Goal: Find specific page/section: Find specific page/section

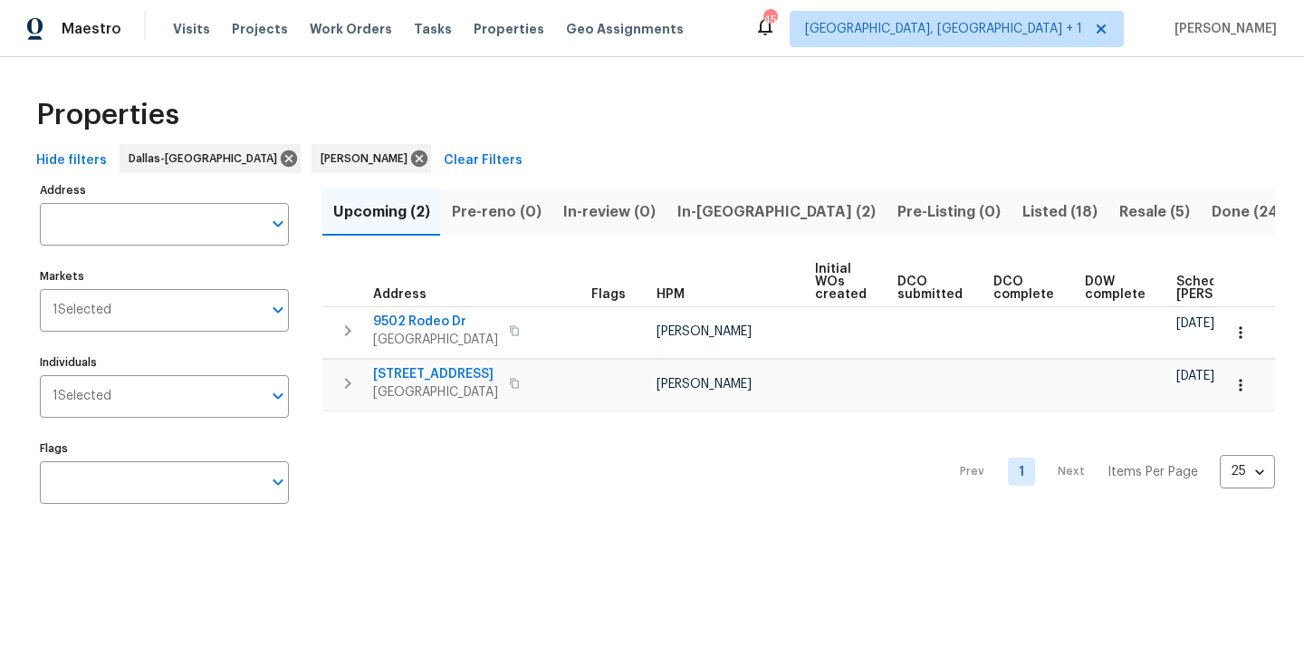
click at [1023, 216] on span "Listed (18)" at bounding box center [1060, 211] width 75 height 25
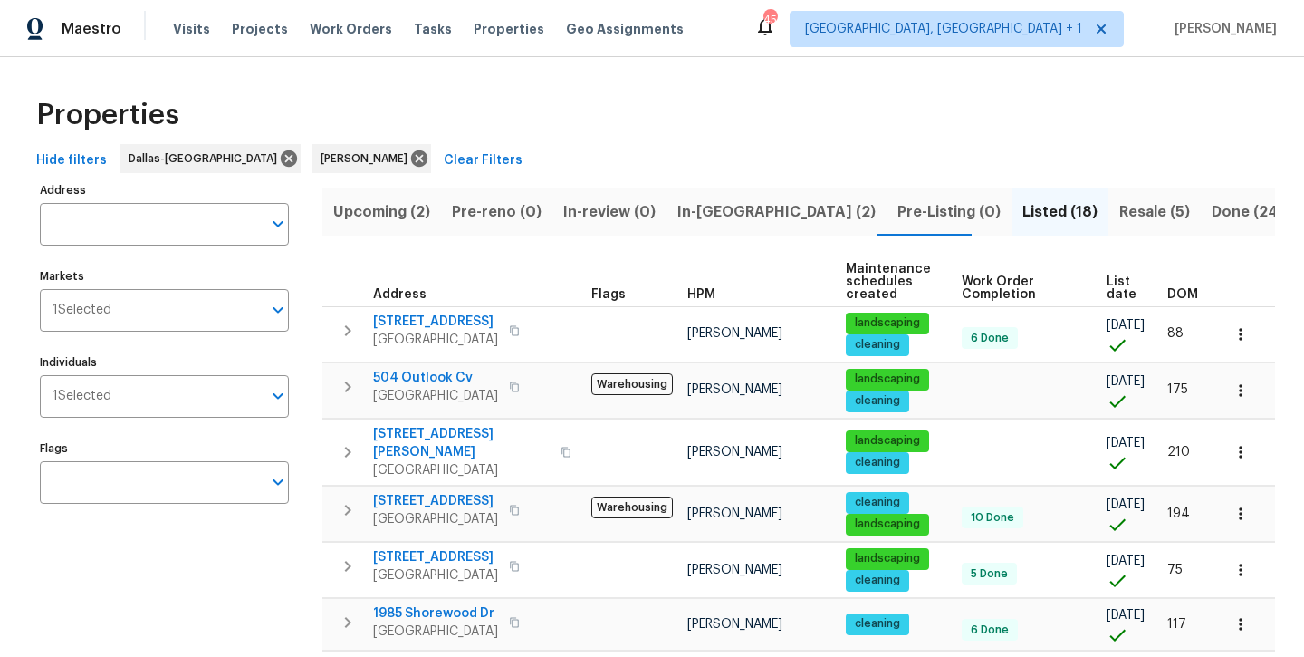
click at [1120, 219] on span "Resale (5)" at bounding box center [1155, 211] width 71 height 25
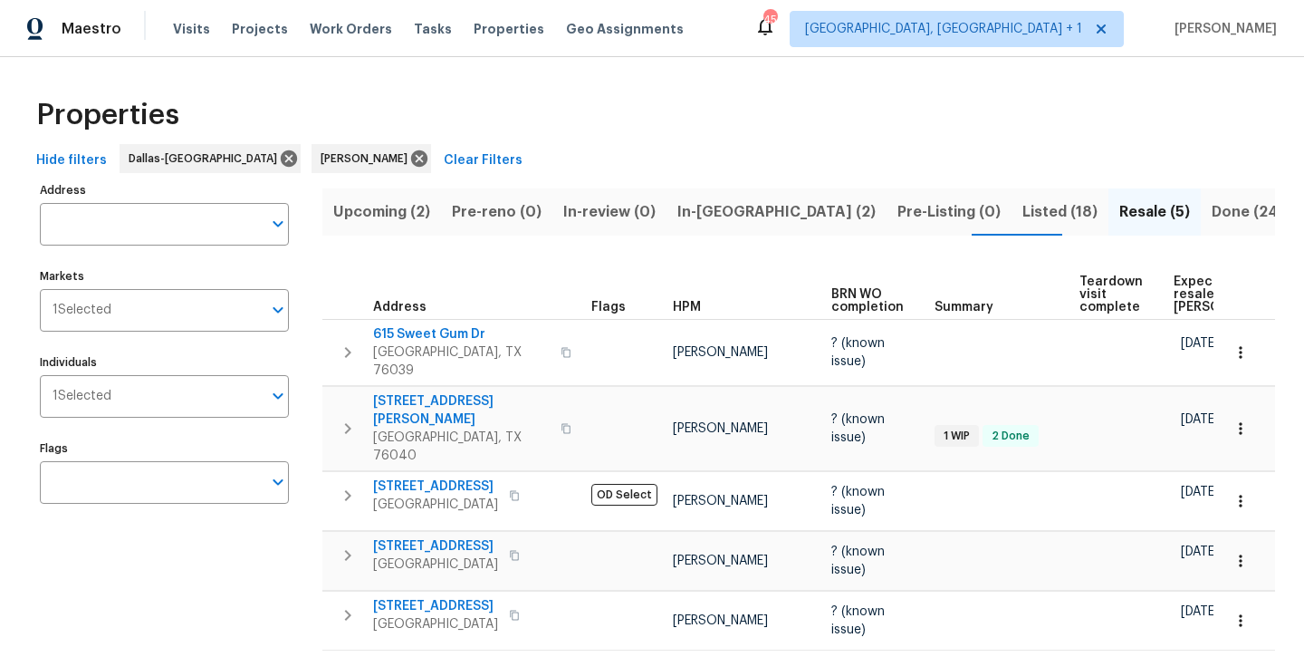
click at [1012, 211] on button "Listed (18)" at bounding box center [1060, 211] width 97 height 47
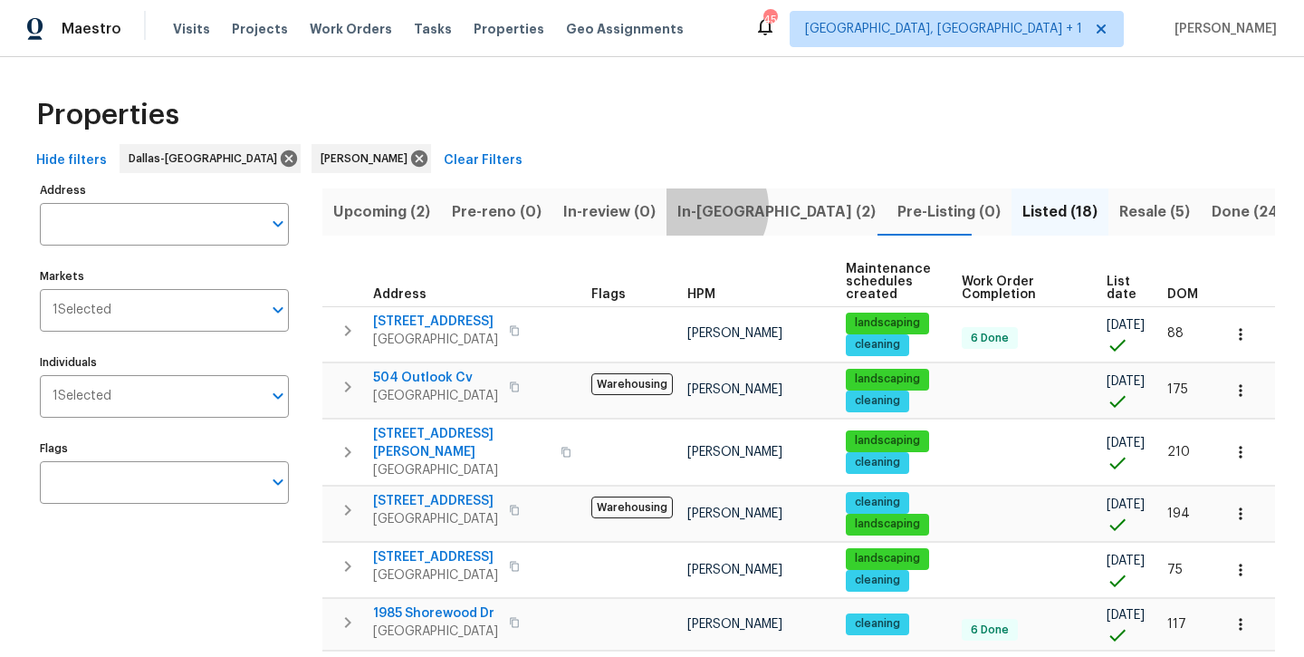
click at [692, 207] on span "In-[GEOGRAPHIC_DATA] (2)" at bounding box center [777, 211] width 198 height 25
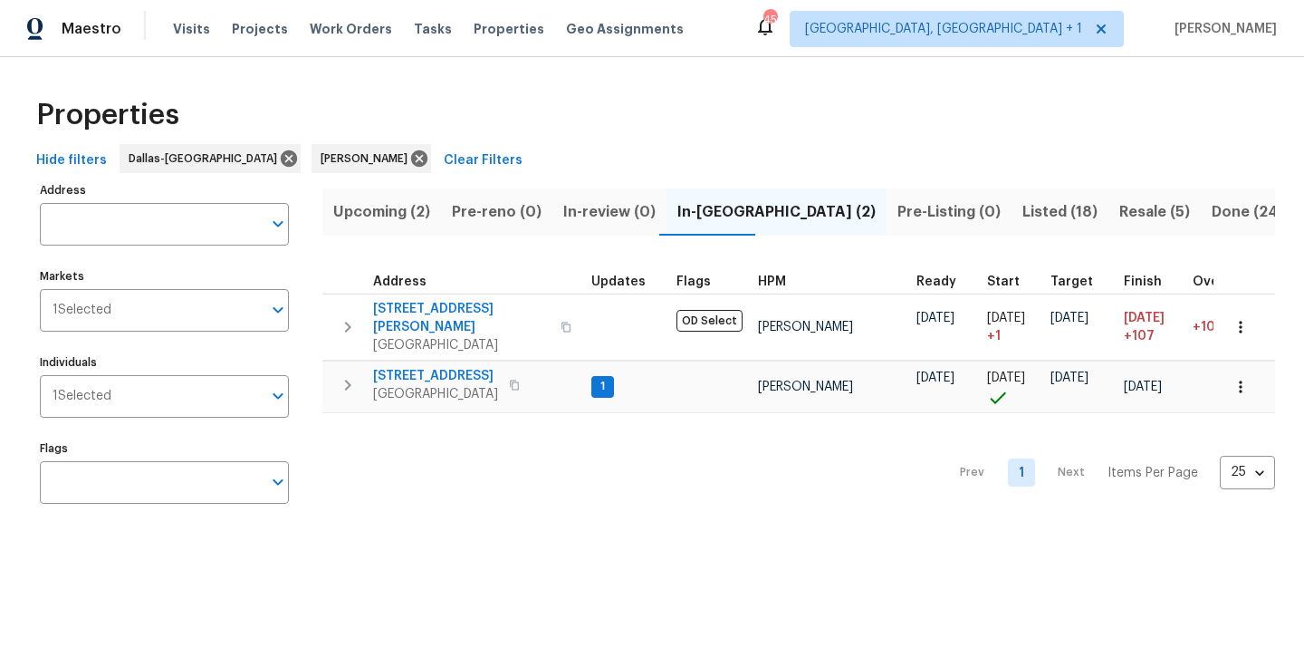
click at [389, 220] on span "Upcoming (2)" at bounding box center [381, 211] width 97 height 25
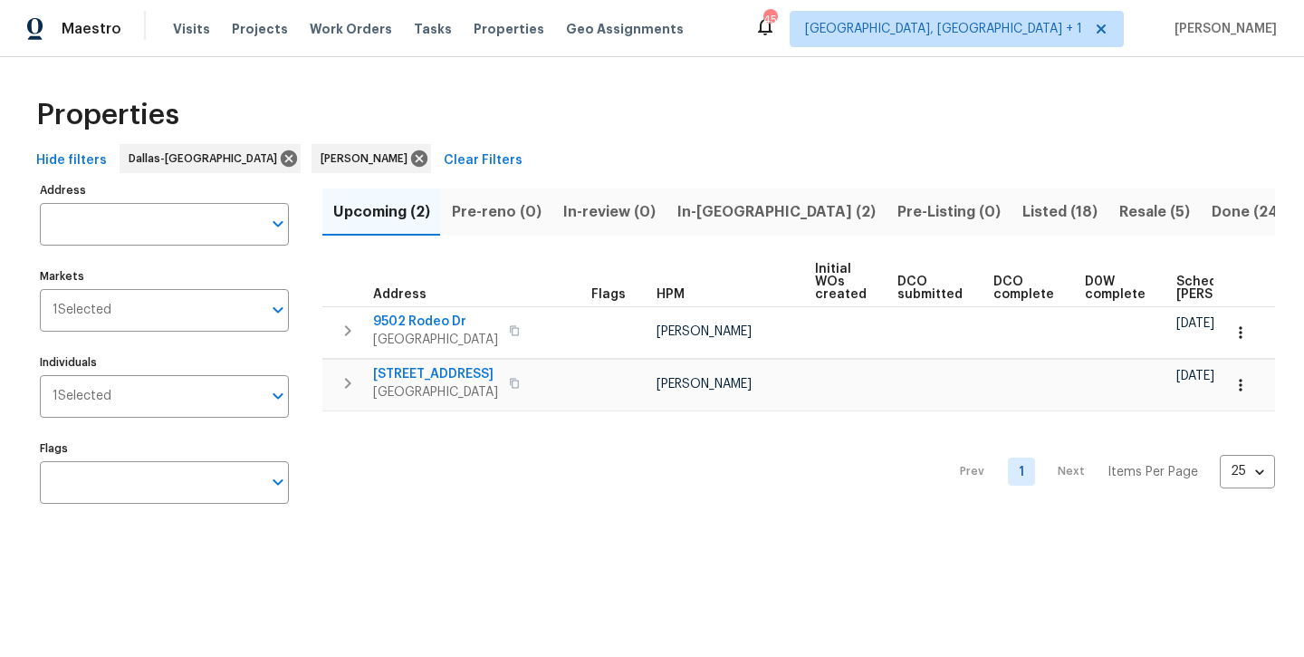
click at [706, 204] on span "In-[GEOGRAPHIC_DATA] (2)" at bounding box center [777, 211] width 198 height 25
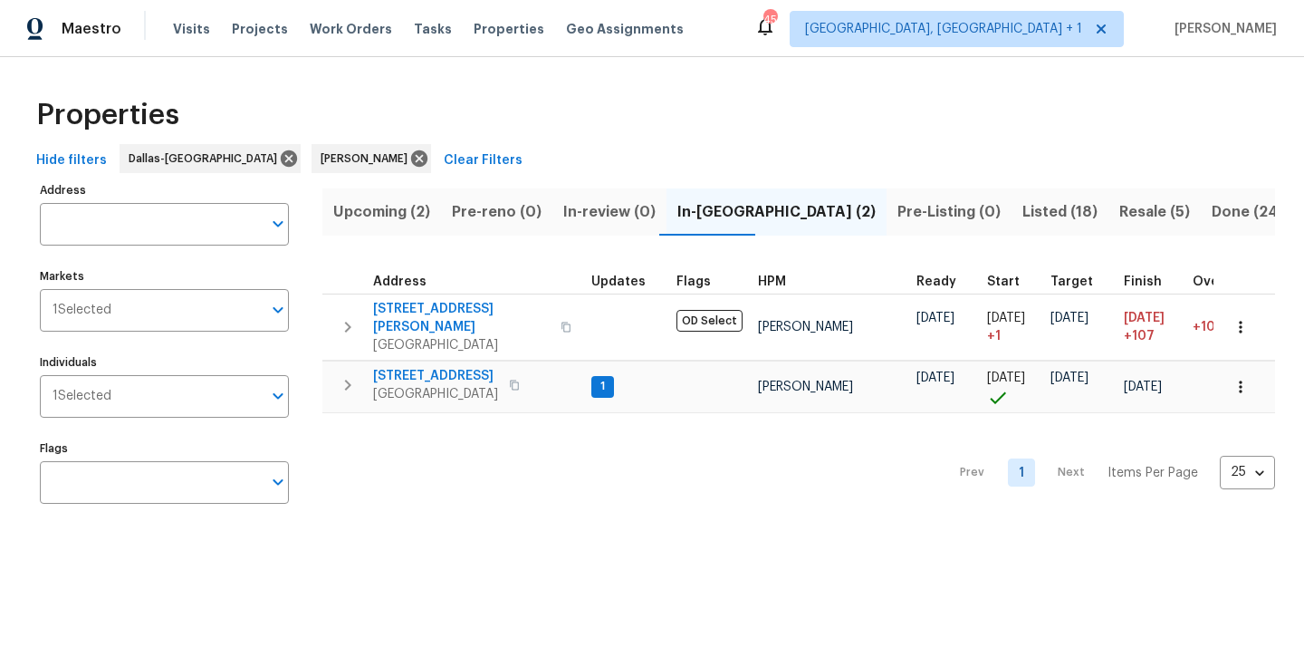
click at [1023, 217] on span "Listed (18)" at bounding box center [1060, 211] width 75 height 25
